Goal: Information Seeking & Learning: Learn about a topic

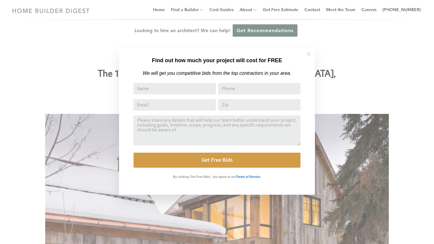
click at [307, 52] on icon at bounding box center [308, 54] width 4 height 4
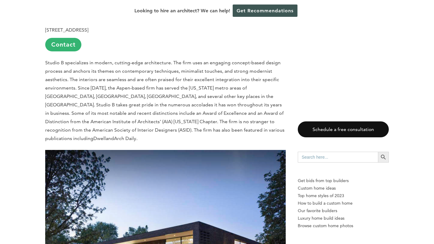
scroll to position [399, 0]
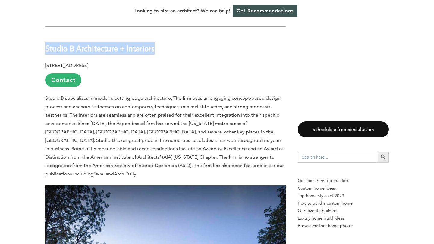
drag, startPoint x: 163, startPoint y: 33, endPoint x: 41, endPoint y: 34, distance: 121.3
copy b "Studio B Architecture + Interiors"
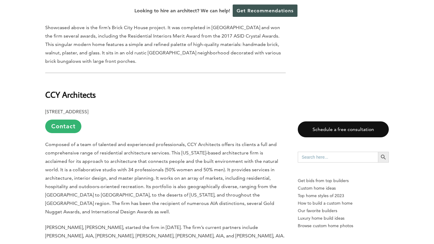
scroll to position [715, 0]
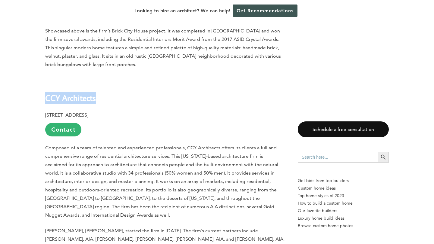
drag, startPoint x: 106, startPoint y: 79, endPoint x: 39, endPoint y: 76, distance: 67.2
copy b "CCY Architects"
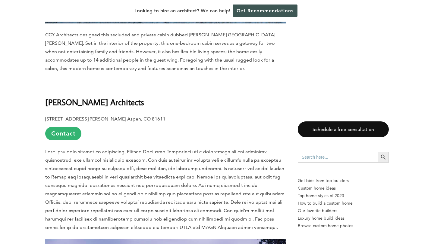
scroll to position [1078, 0]
drag, startPoint x: 142, startPoint y: 70, endPoint x: 33, endPoint y: 71, distance: 108.1
copy b "[PERSON_NAME] Architects"
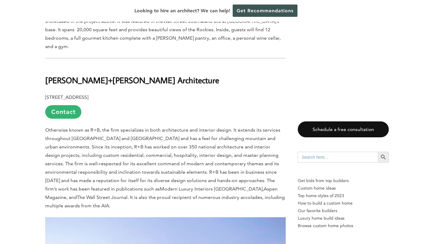
scroll to position [1519, 0]
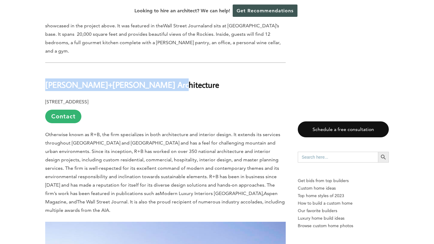
drag, startPoint x: 170, startPoint y: 44, endPoint x: 25, endPoint y: 44, distance: 145.7
copy b "[PERSON_NAME]+[PERSON_NAME] Architecture"
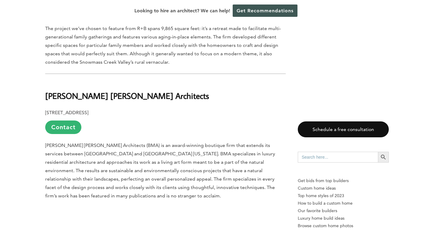
scroll to position [1918, 0]
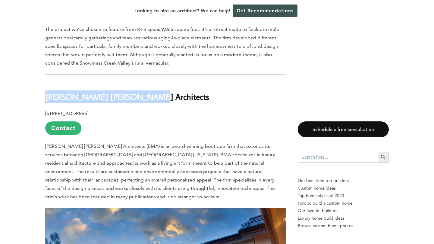
drag, startPoint x: 151, startPoint y: 51, endPoint x: 39, endPoint y: 52, distance: 111.4
copy b "[PERSON_NAME] [PERSON_NAME] Architects"
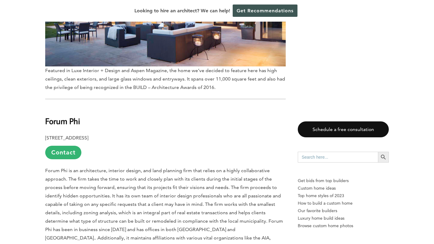
scroll to position [2222, 0]
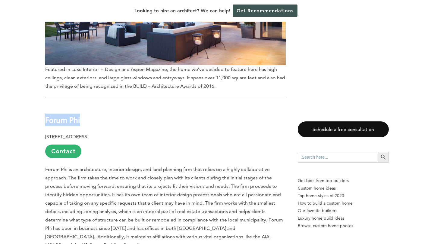
drag, startPoint x: 92, startPoint y: 76, endPoint x: 31, endPoint y: 75, distance: 61.1
copy b "Forum Phi"
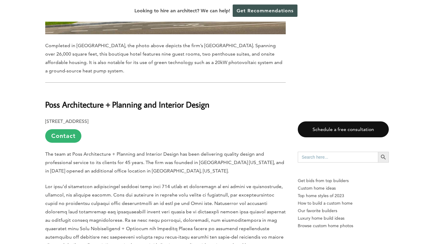
scroll to position [2568, 0]
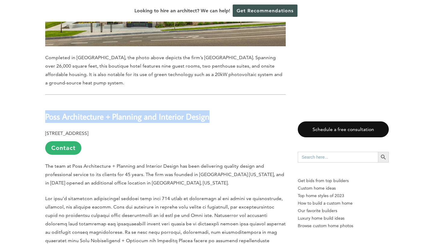
drag, startPoint x: 212, startPoint y: 59, endPoint x: 39, endPoint y: 60, distance: 173.7
copy b "Poss Architecture + Planning and Interior Design"
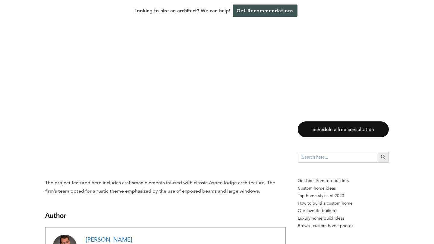
scroll to position [6281, 0]
